Goal: Navigation & Orientation: Find specific page/section

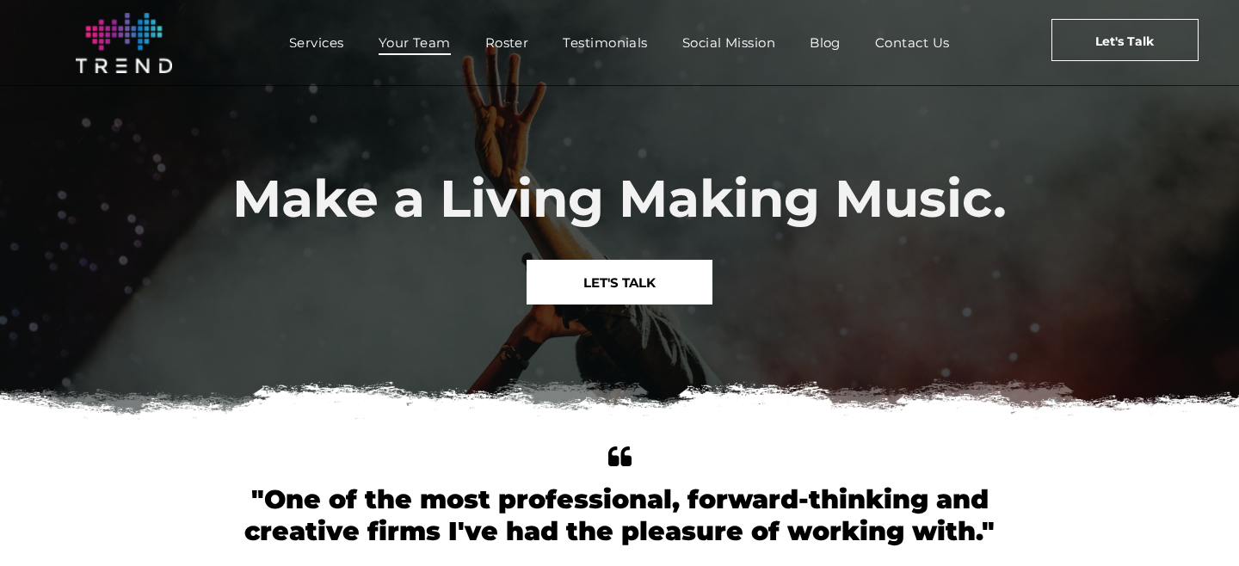
click at [405, 40] on span "Your Team" at bounding box center [415, 42] width 72 height 25
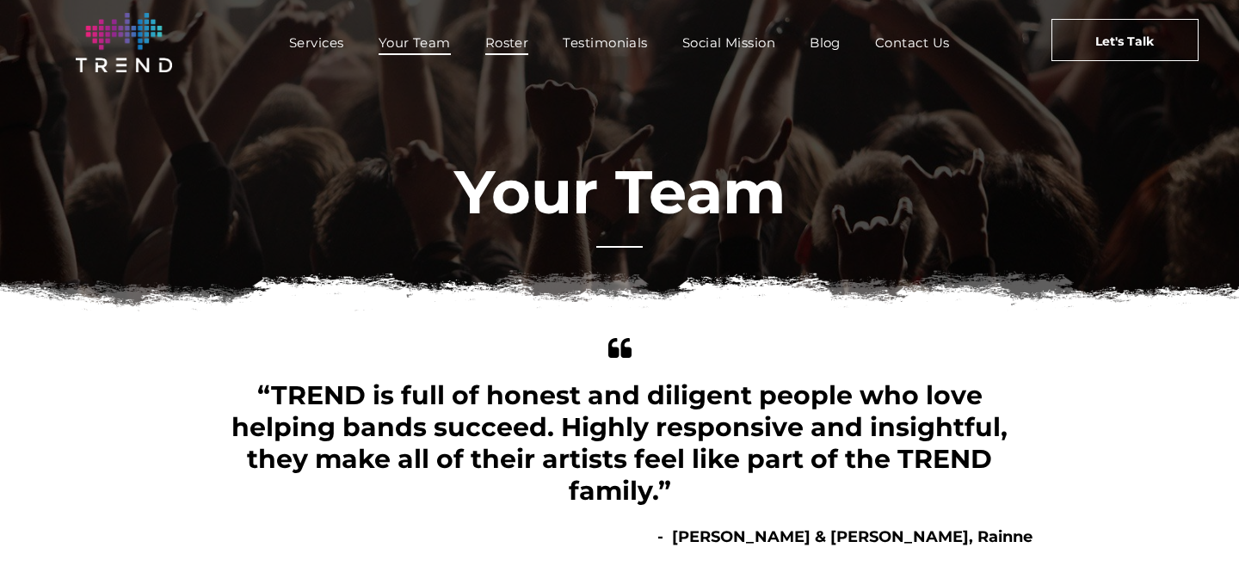
click at [514, 48] on span "Roster" at bounding box center [507, 42] width 44 height 25
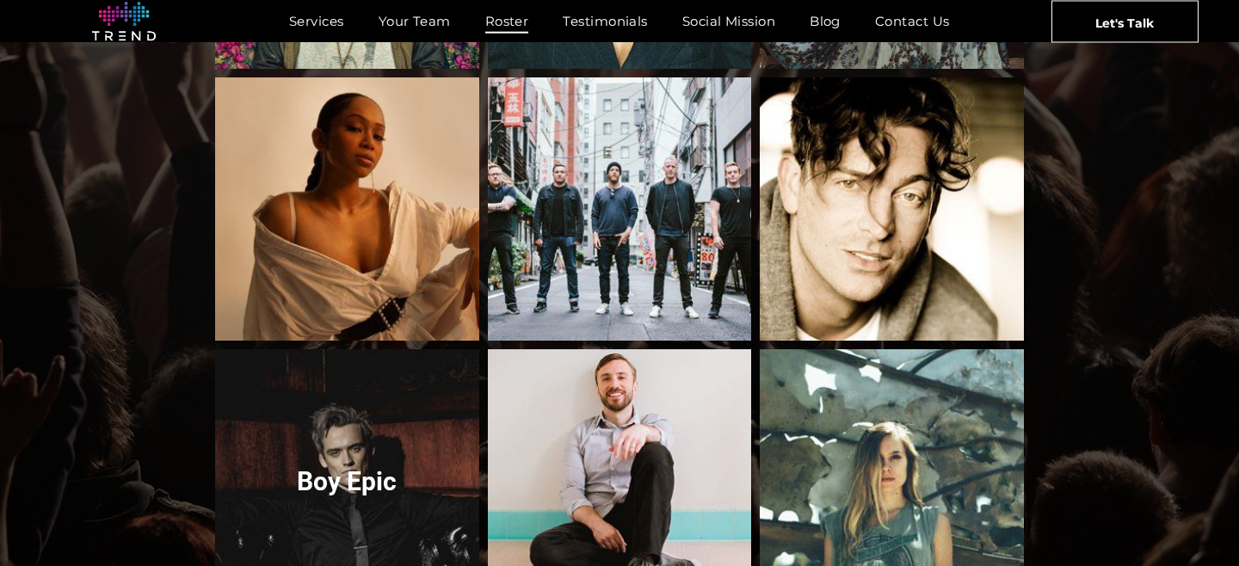
scroll to position [1980, 0]
